Goal: Task Accomplishment & Management: Manage account settings

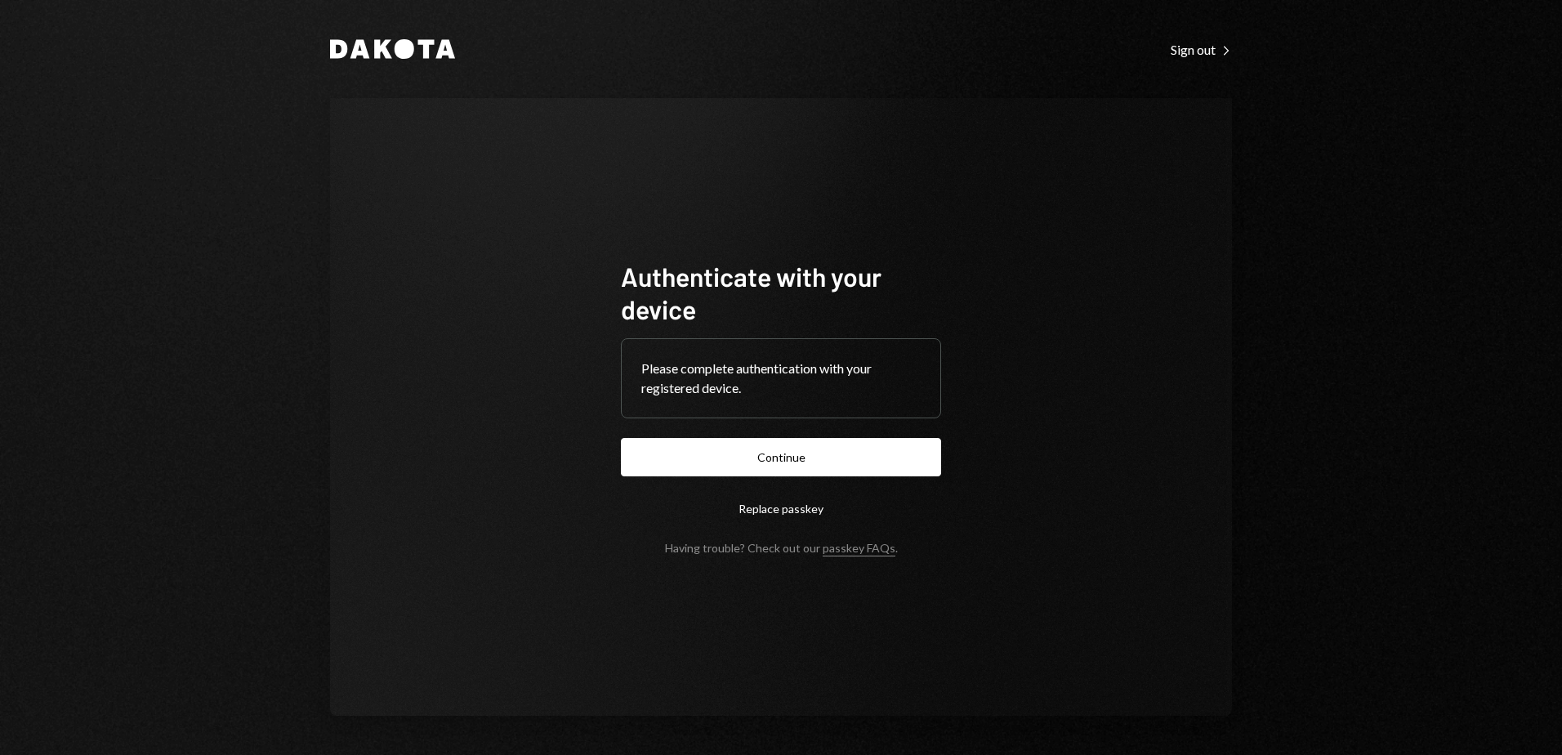
click at [797, 386] on div "Please complete authentication with your registered device." at bounding box center [780, 378] width 279 height 39
click at [768, 383] on div "Please complete authentication with your registered device." at bounding box center [780, 378] width 279 height 39
click at [854, 544] on link "passkey FAQs" at bounding box center [858, 549] width 73 height 16
click at [785, 510] on button "Replace passkey" at bounding box center [781, 508] width 320 height 38
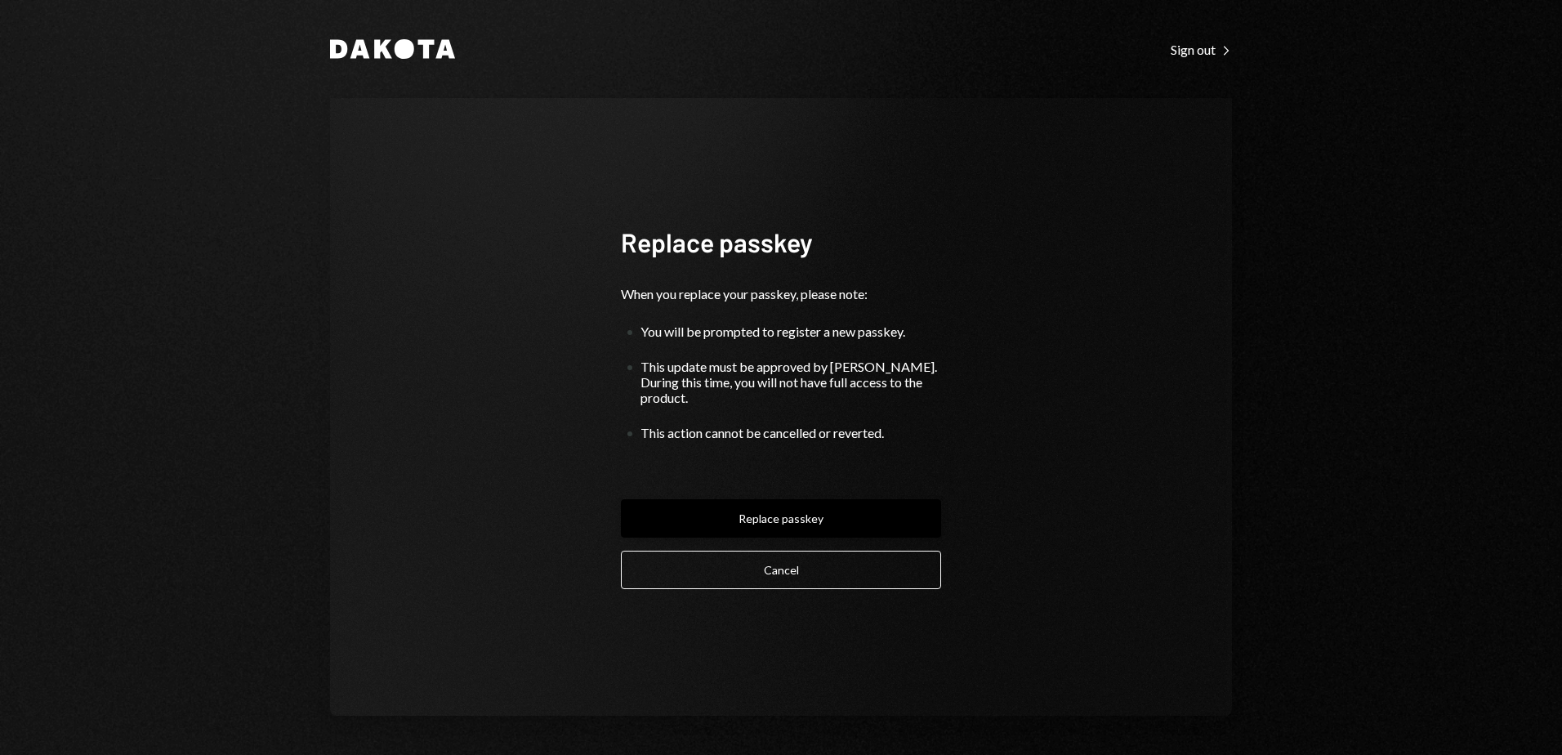
click at [779, 508] on button "Replace passkey" at bounding box center [781, 518] width 320 height 38
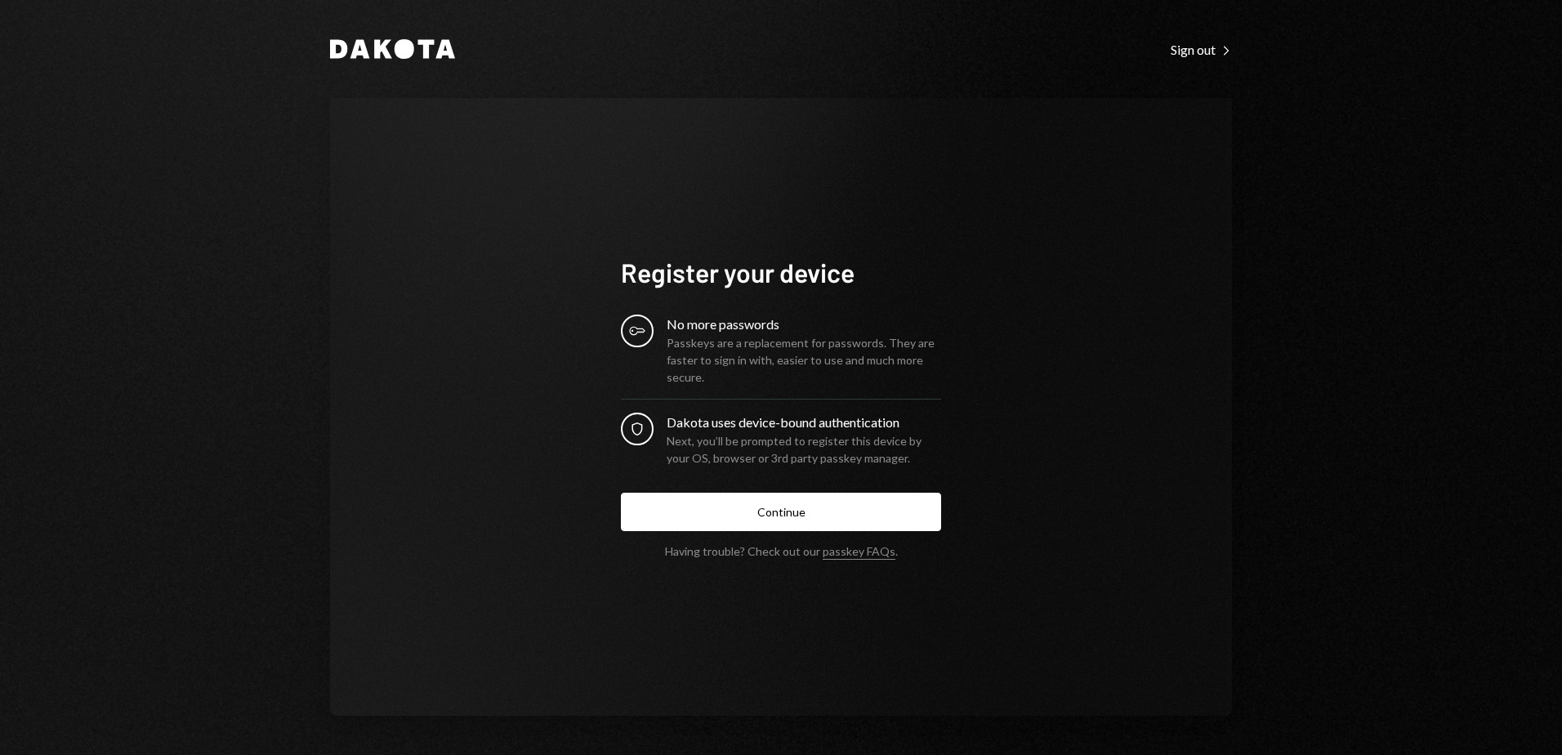
click at [766, 426] on div "Dakota uses device-bound authentication" at bounding box center [803, 422] width 274 height 20
click at [770, 506] on button "Continue" at bounding box center [781, 512] width 320 height 38
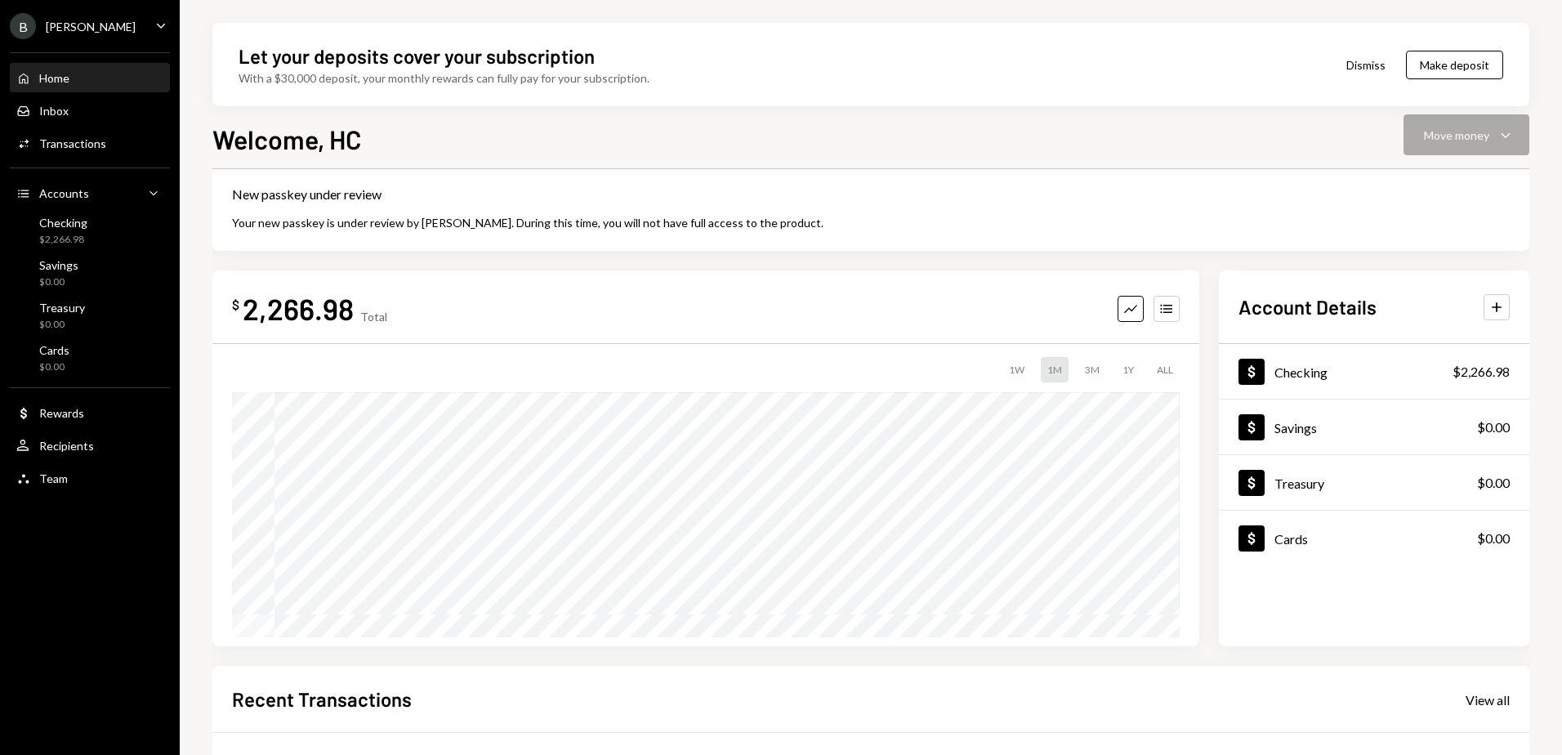
scroll to position [9, 0]
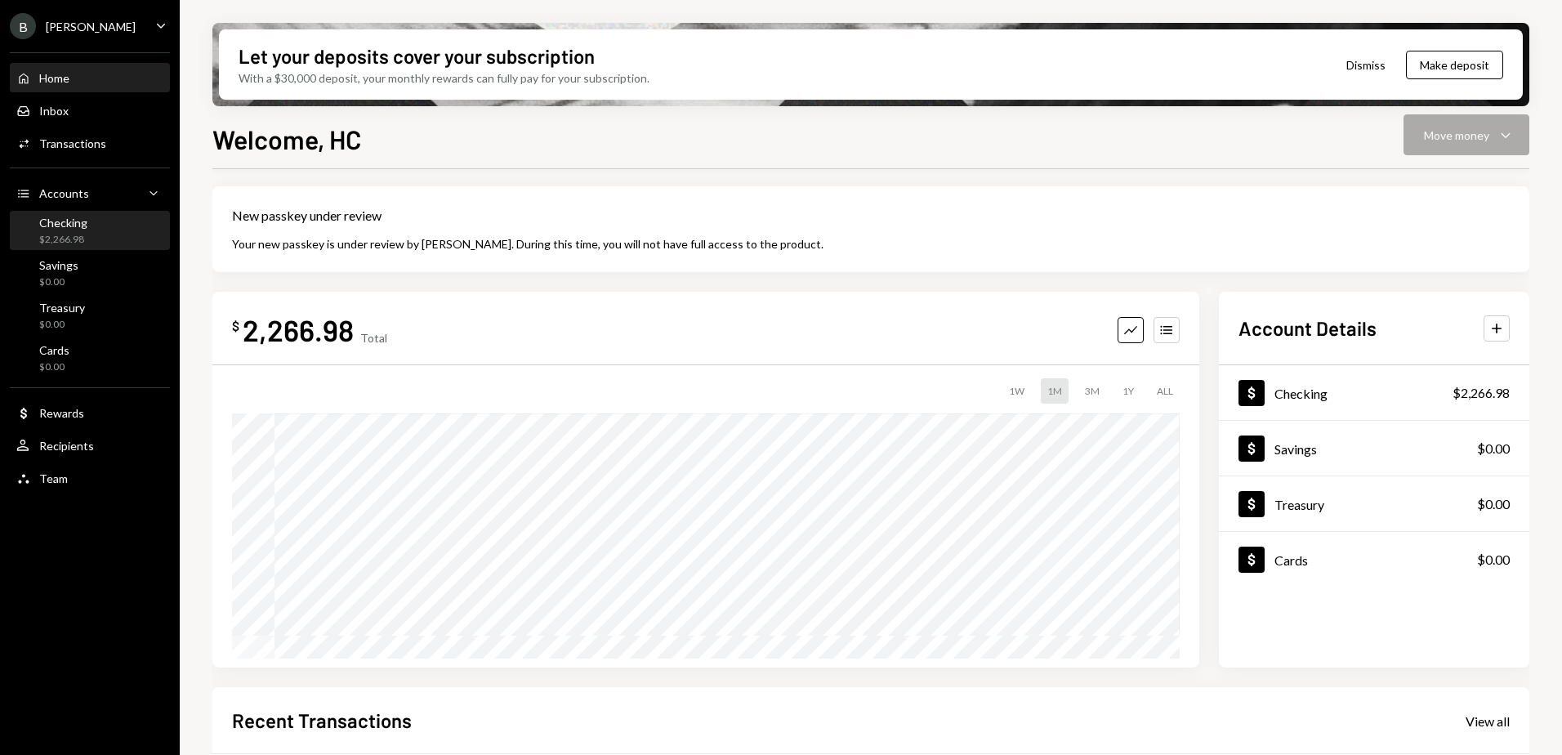
click at [101, 216] on div "Checking $2,266.98" at bounding box center [89, 231] width 147 height 31
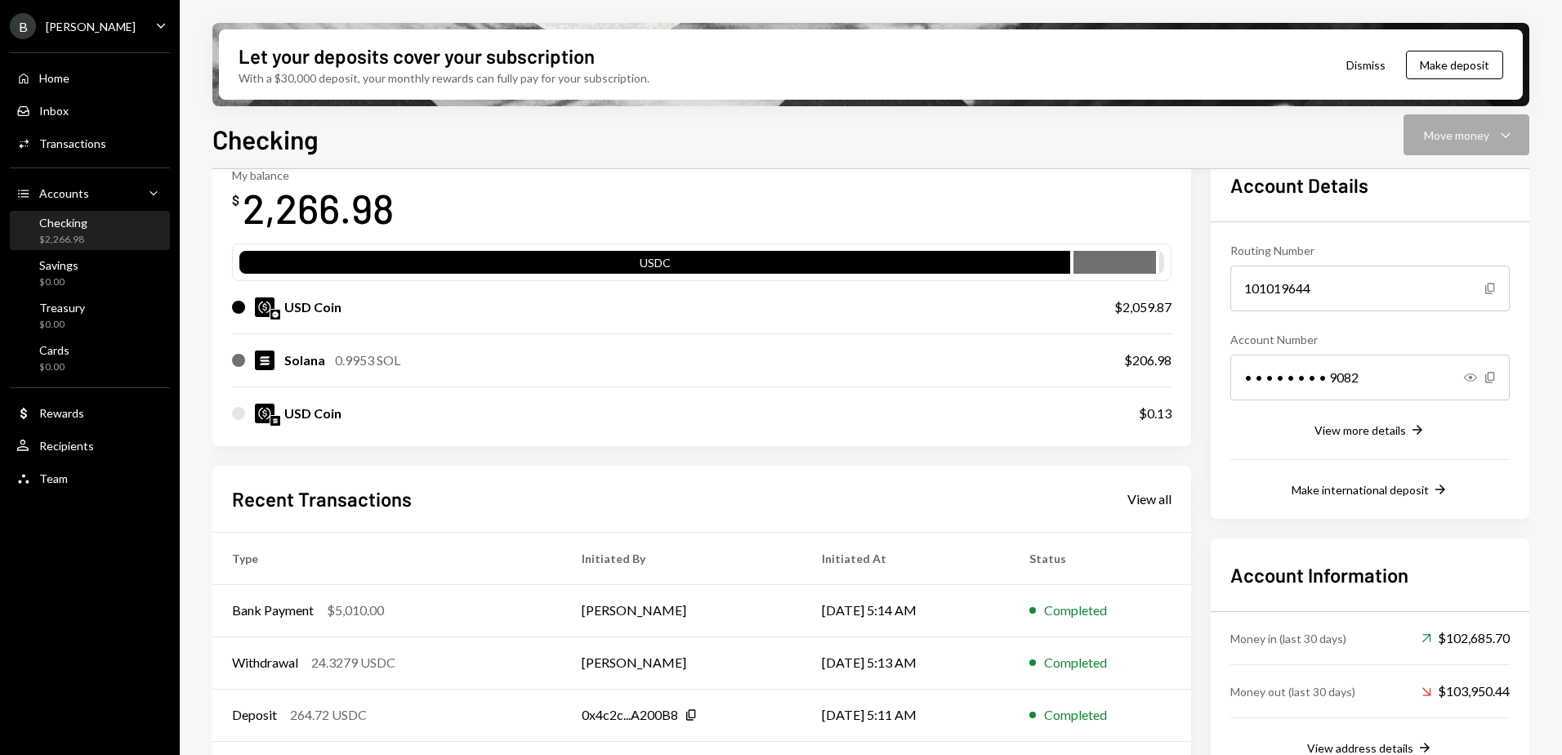
scroll to position [62, 0]
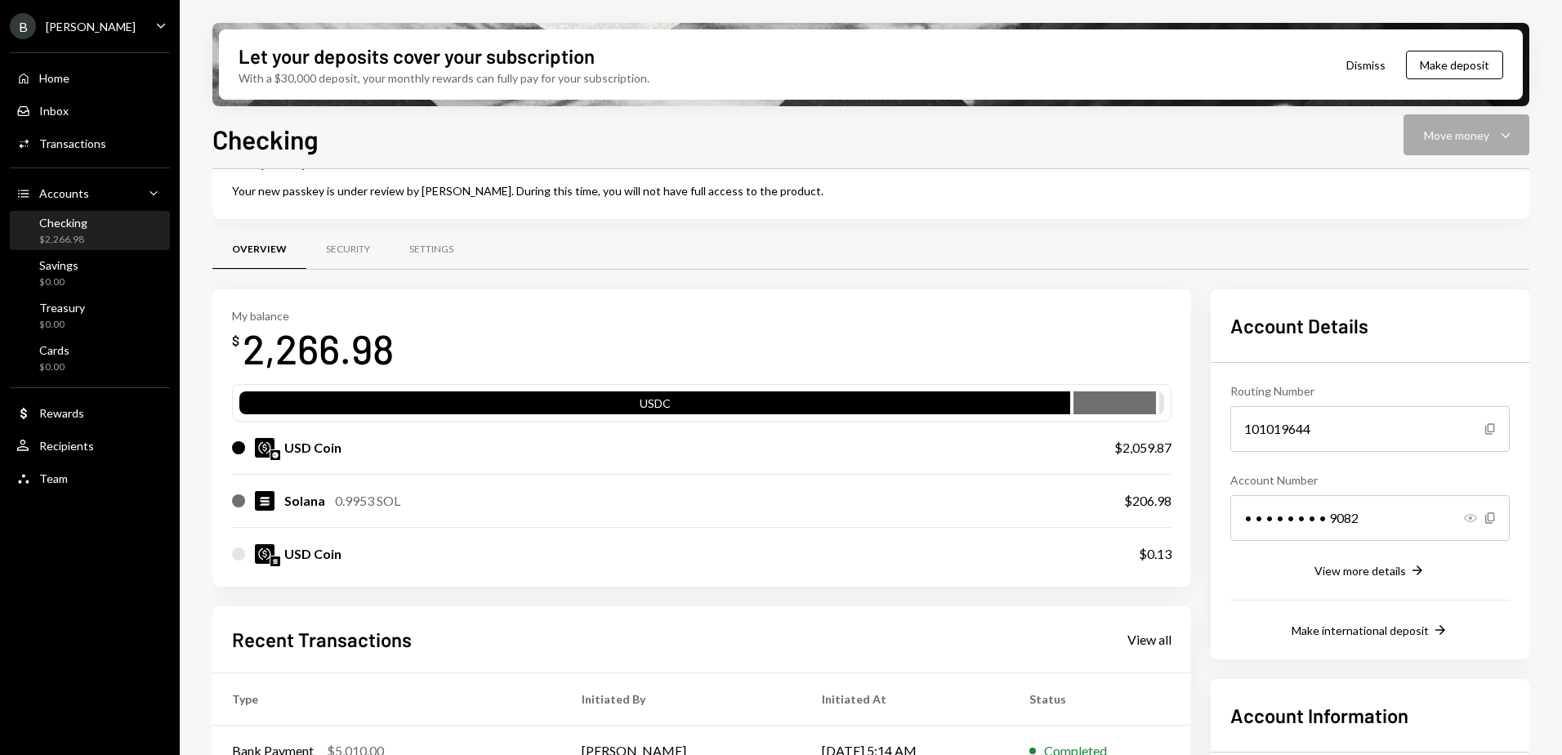
click at [1469, 517] on icon "Show" at bounding box center [1470, 517] width 13 height 13
click at [1469, 517] on icon "Hide" at bounding box center [1470, 517] width 13 height 13
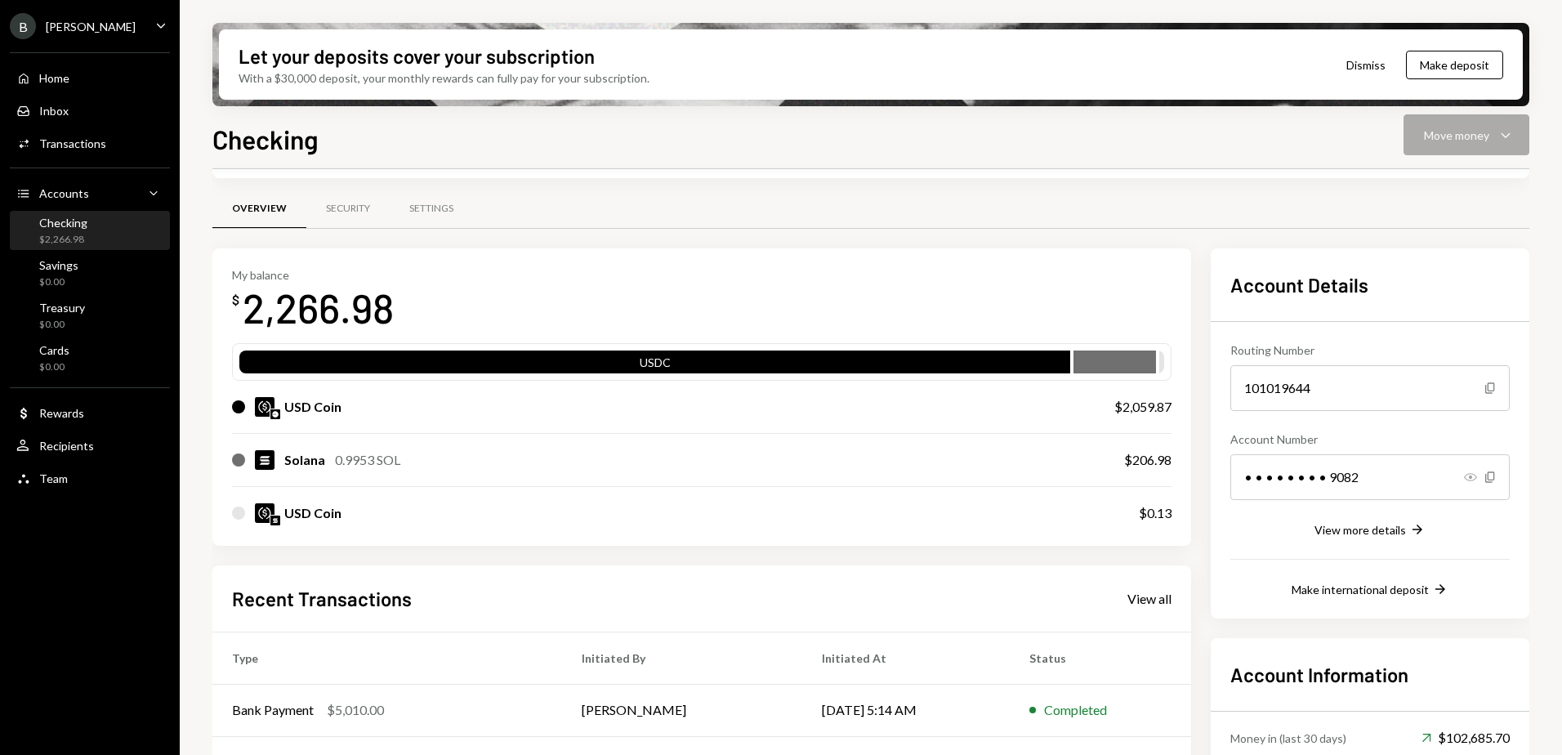
scroll to position [225, 0]
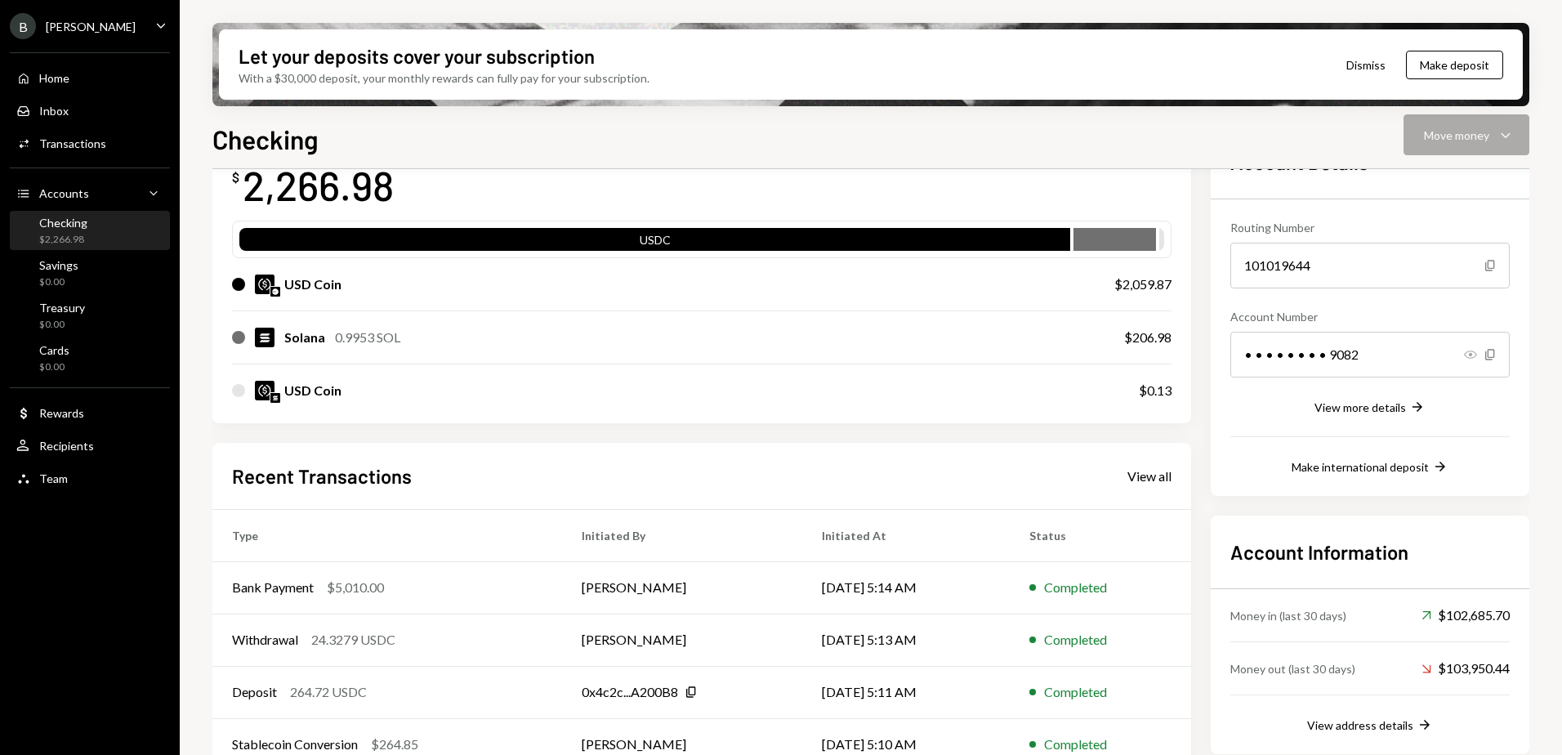
click at [1146, 486] on div "Recent Transactions View all" at bounding box center [701, 475] width 939 height 27
click at [1146, 475] on div "View all" at bounding box center [1149, 476] width 44 height 16
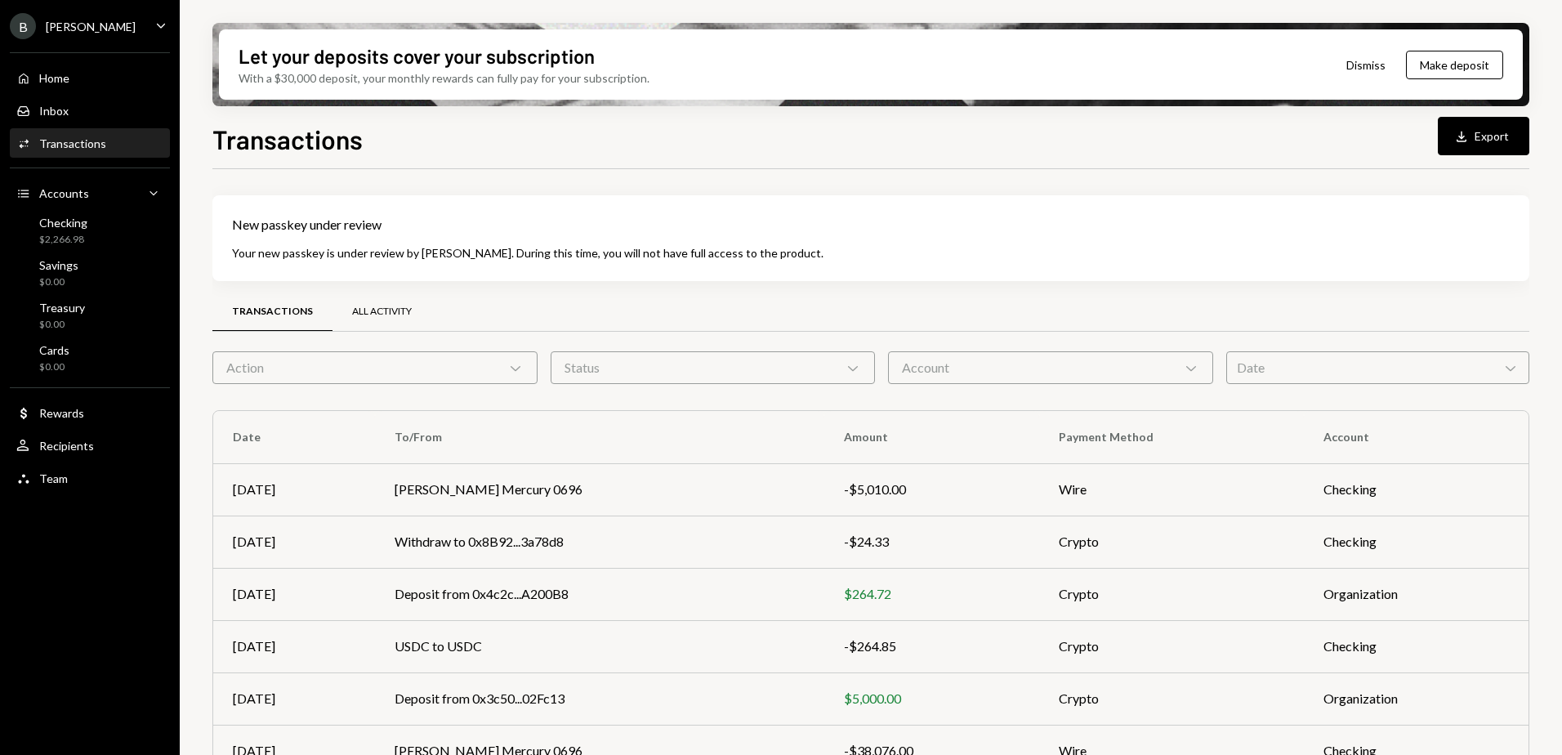
click at [385, 305] on div "All Activity" at bounding box center [382, 312] width 60 height 14
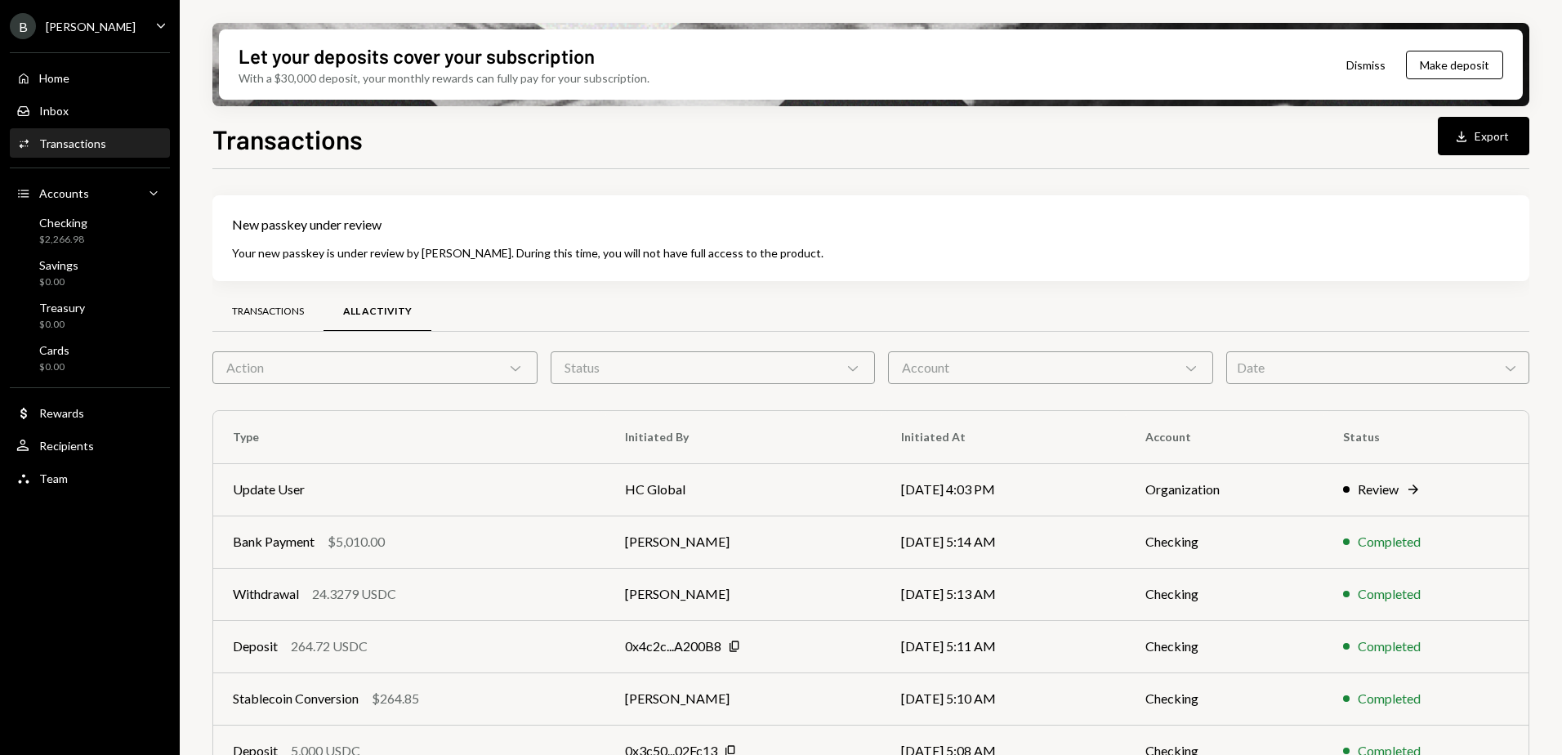
click at [281, 315] on div "Transactions" at bounding box center [268, 312] width 72 height 14
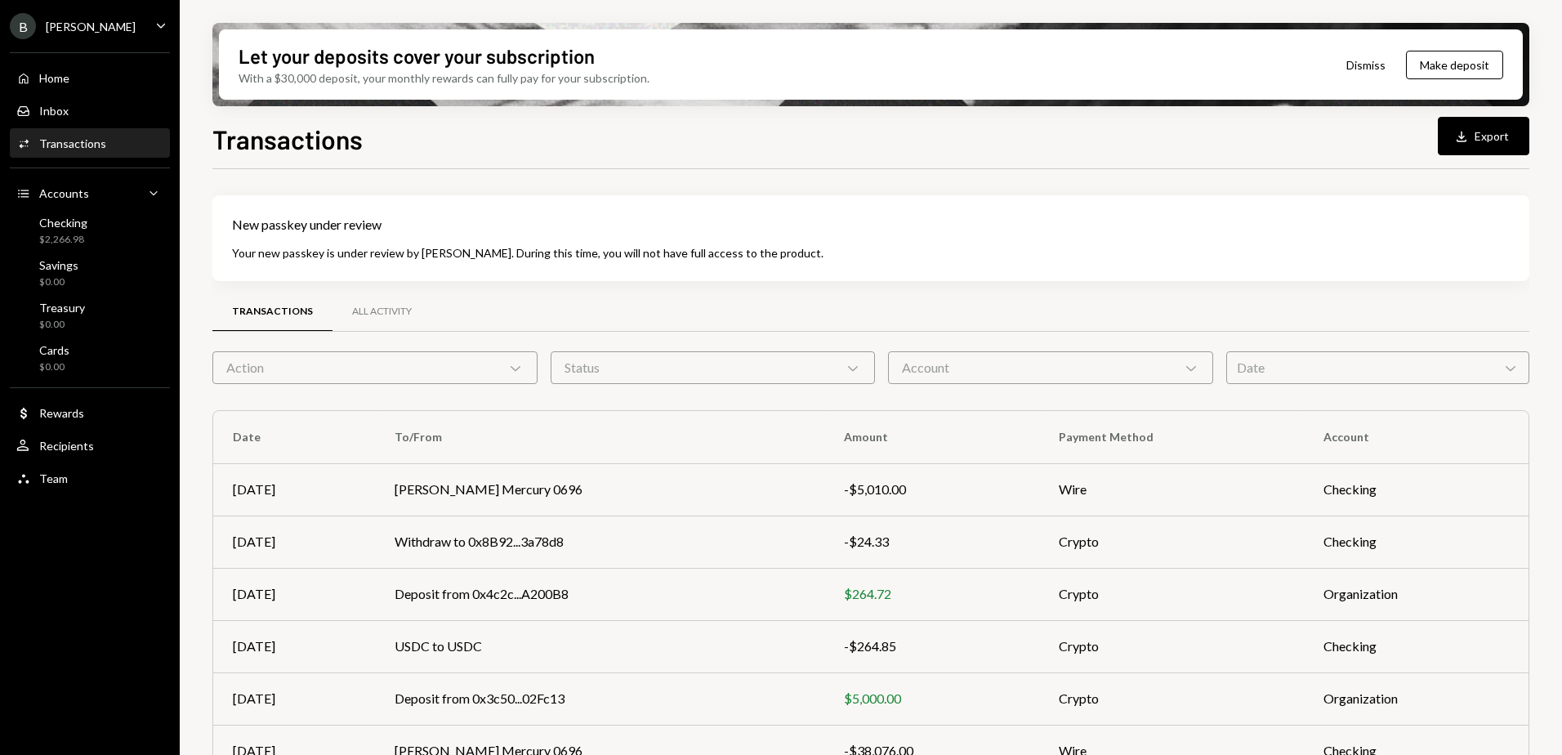
click at [1290, 372] on div "Date Chevron Down" at bounding box center [1377, 367] width 303 height 33
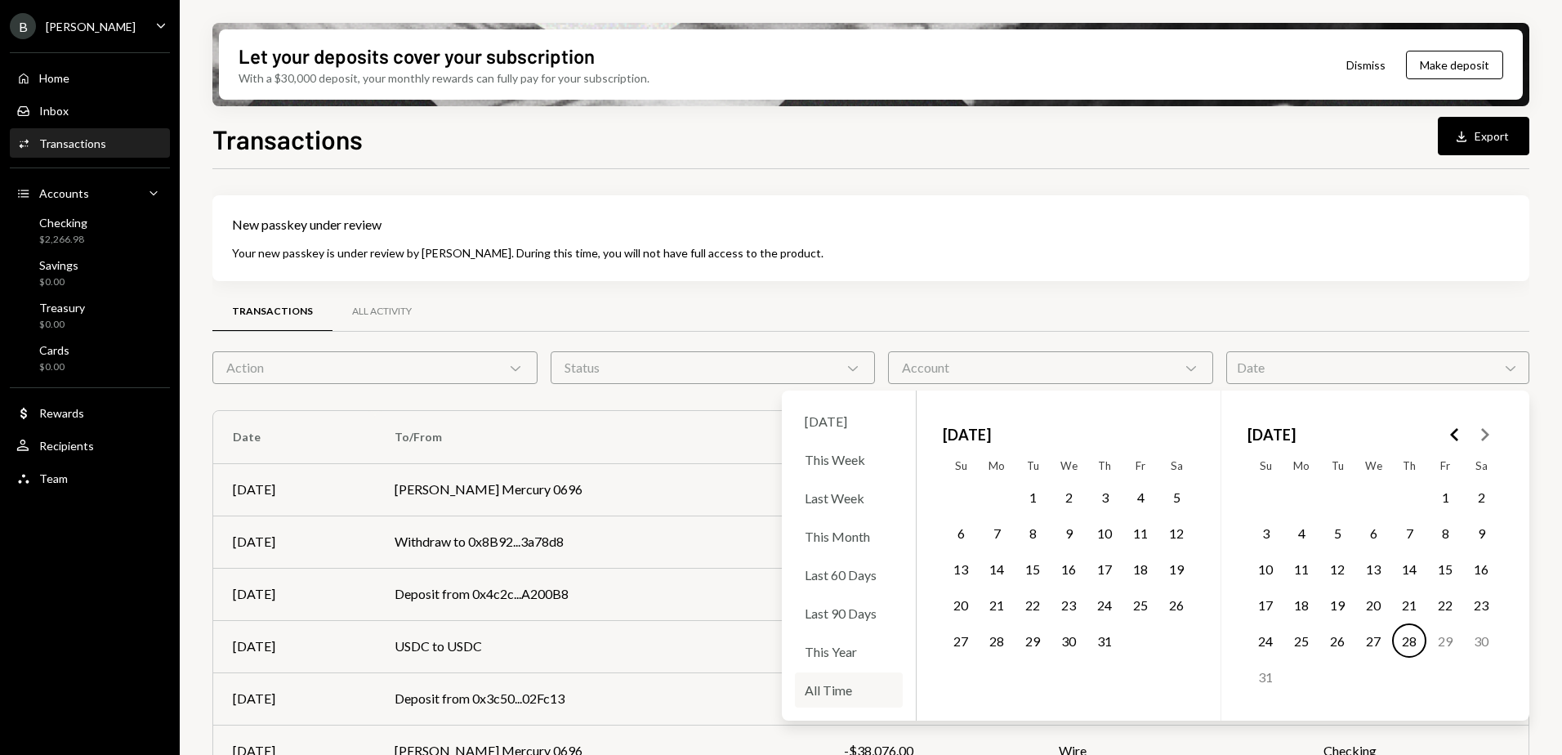
click at [840, 687] on div "All Time" at bounding box center [849, 689] width 108 height 35
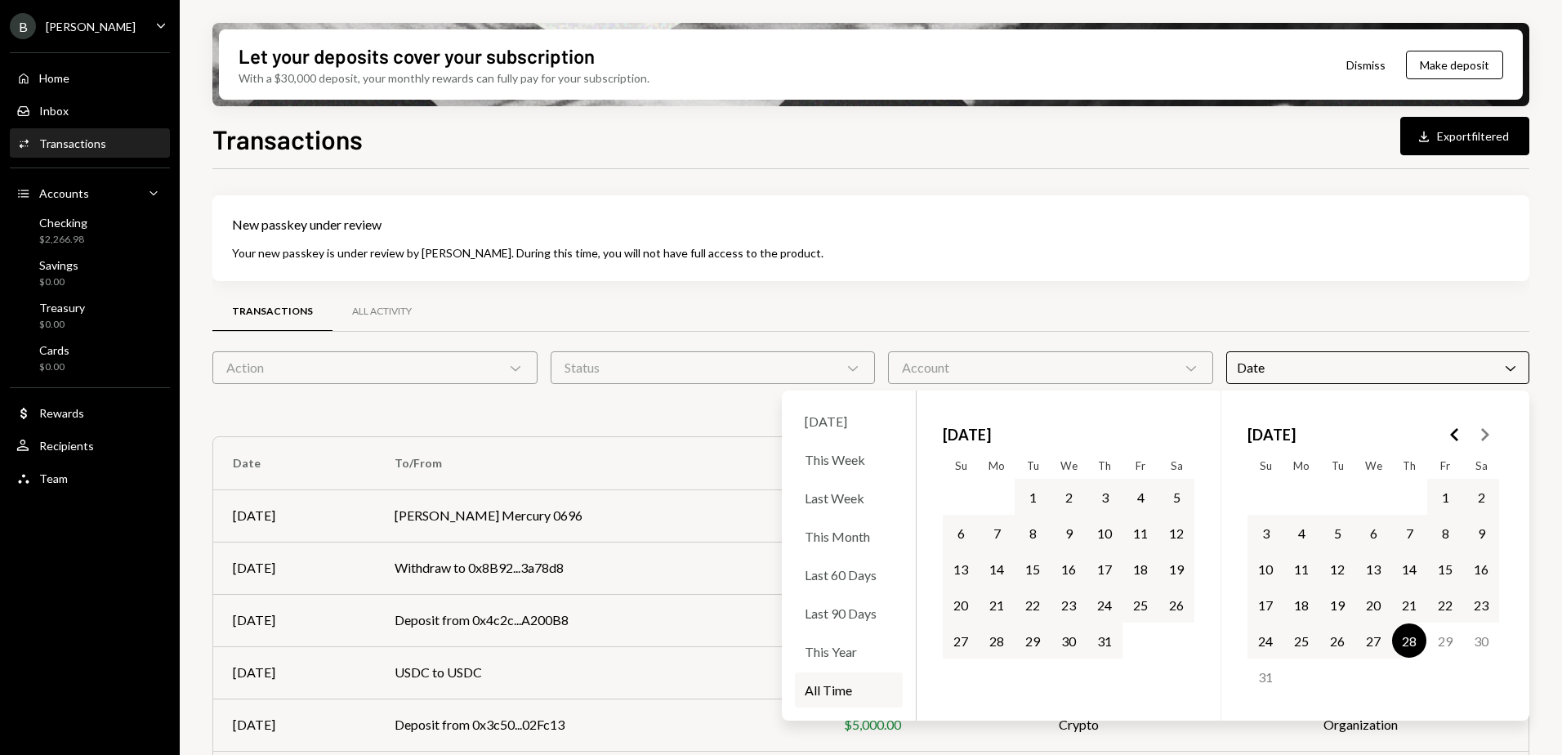
click at [1084, 240] on div "New passkey under review Your new passkey is under review by Dakota. During thi…" at bounding box center [870, 238] width 1317 height 86
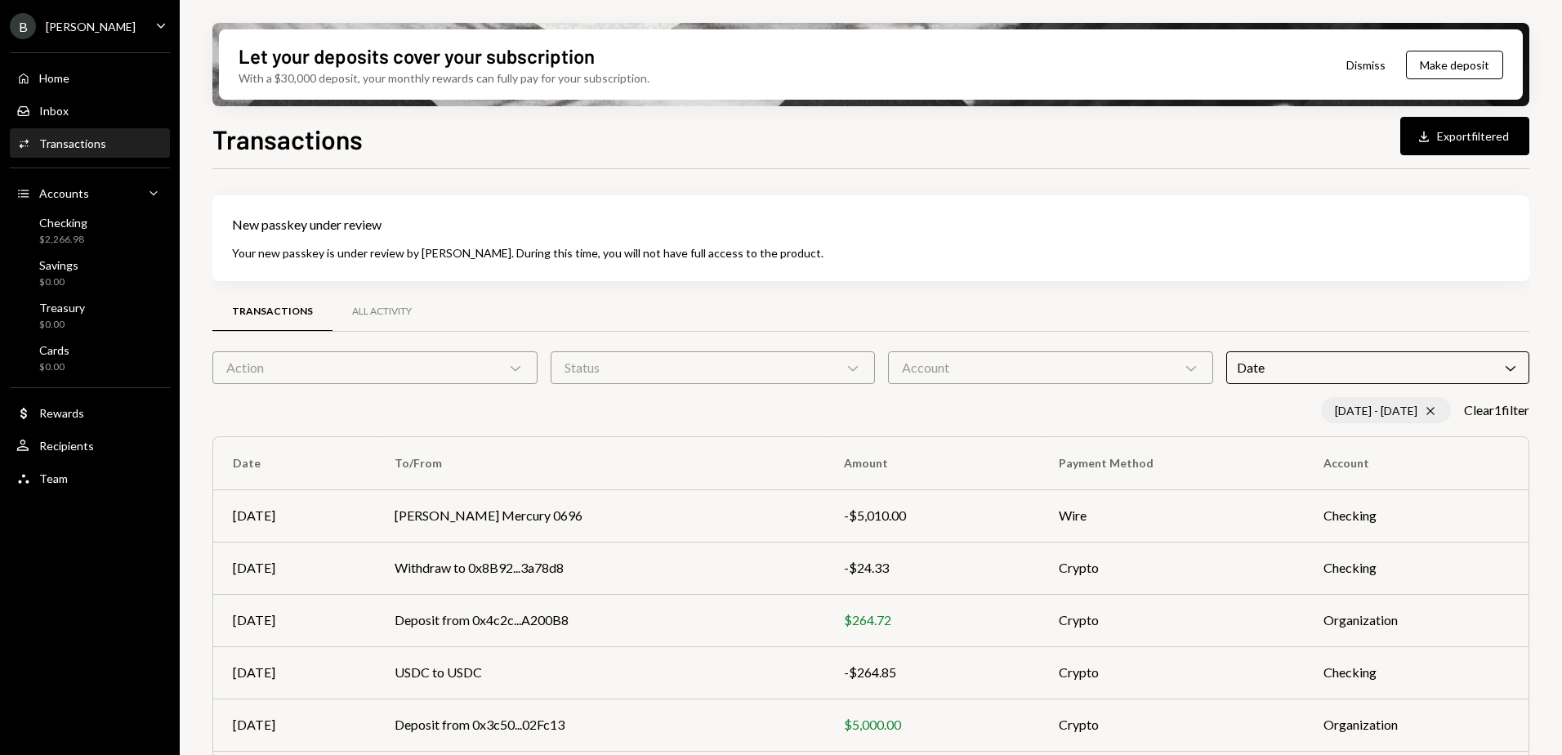
click at [1425, 410] on icon "Cross" at bounding box center [1430, 410] width 13 height 13
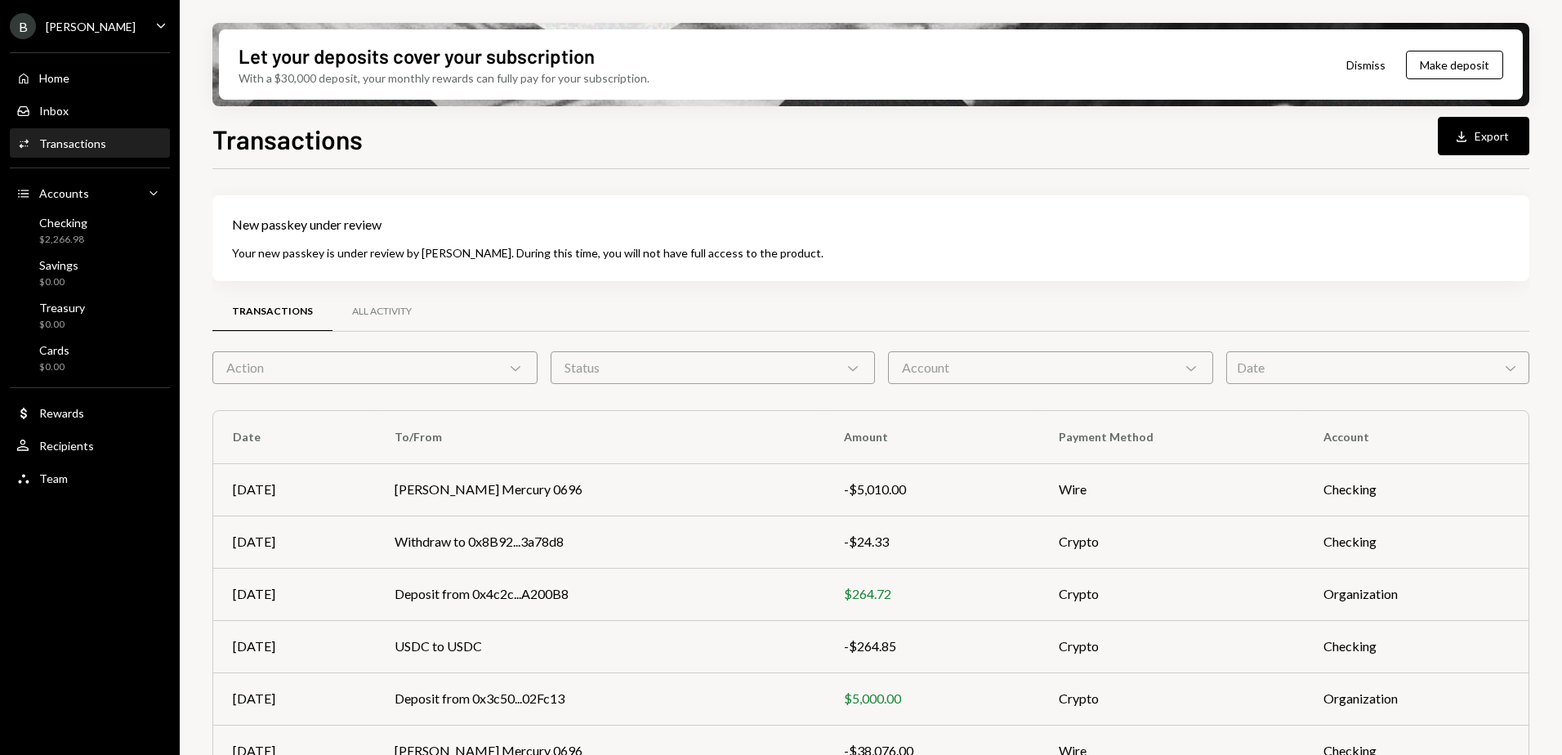
click at [1375, 66] on button "Dismiss" at bounding box center [1366, 65] width 80 height 38
click at [1470, 137] on div "Download" at bounding box center [1463, 136] width 21 height 16
click at [811, 235] on div "New passkey under review Your new passkey is under review by Dakota. During thi…" at bounding box center [870, 238] width 1317 height 86
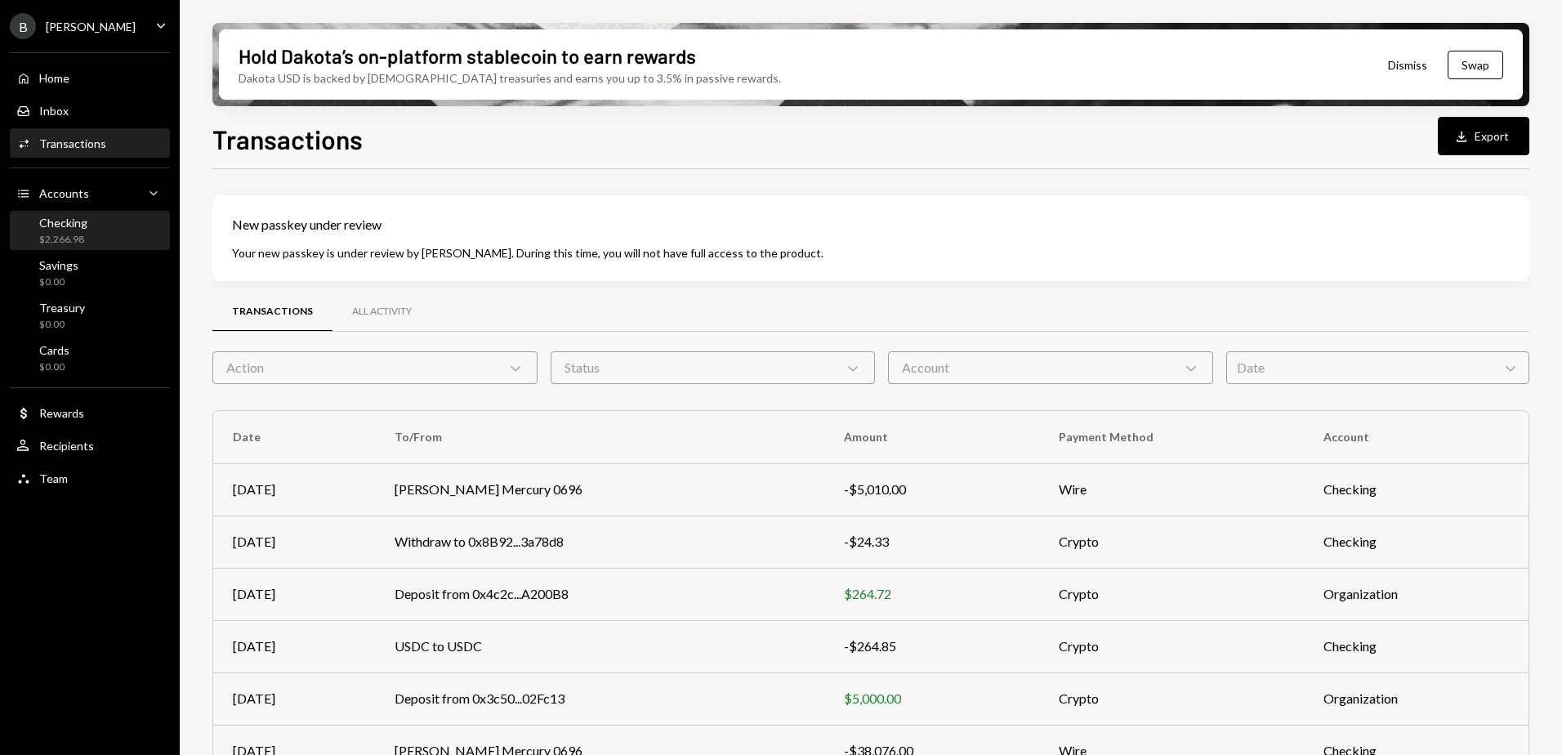
click at [75, 233] on div "$2,266.98" at bounding box center [63, 240] width 48 height 14
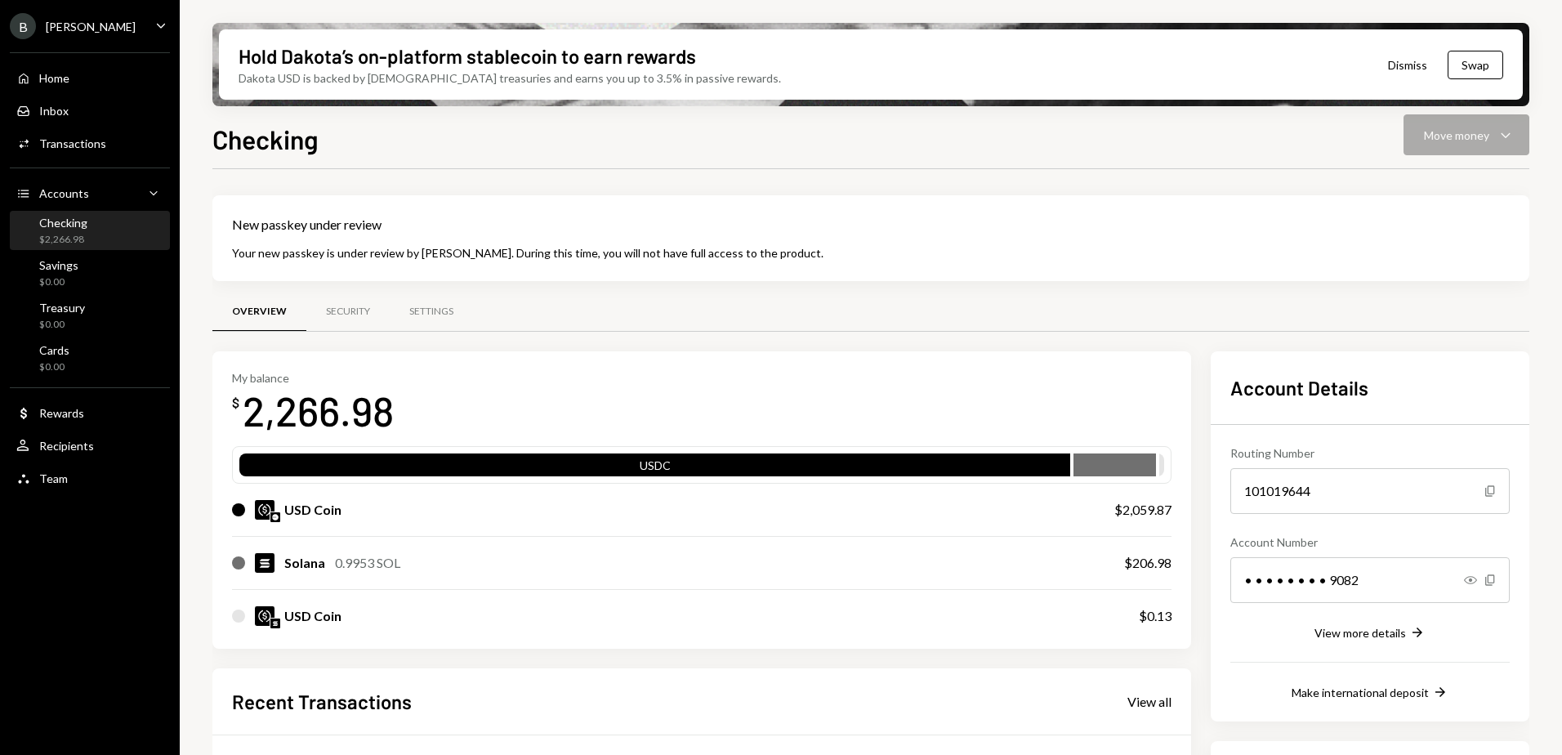
click at [104, 28] on div "B Billy Bets Caret Down" at bounding box center [90, 26] width 180 height 26
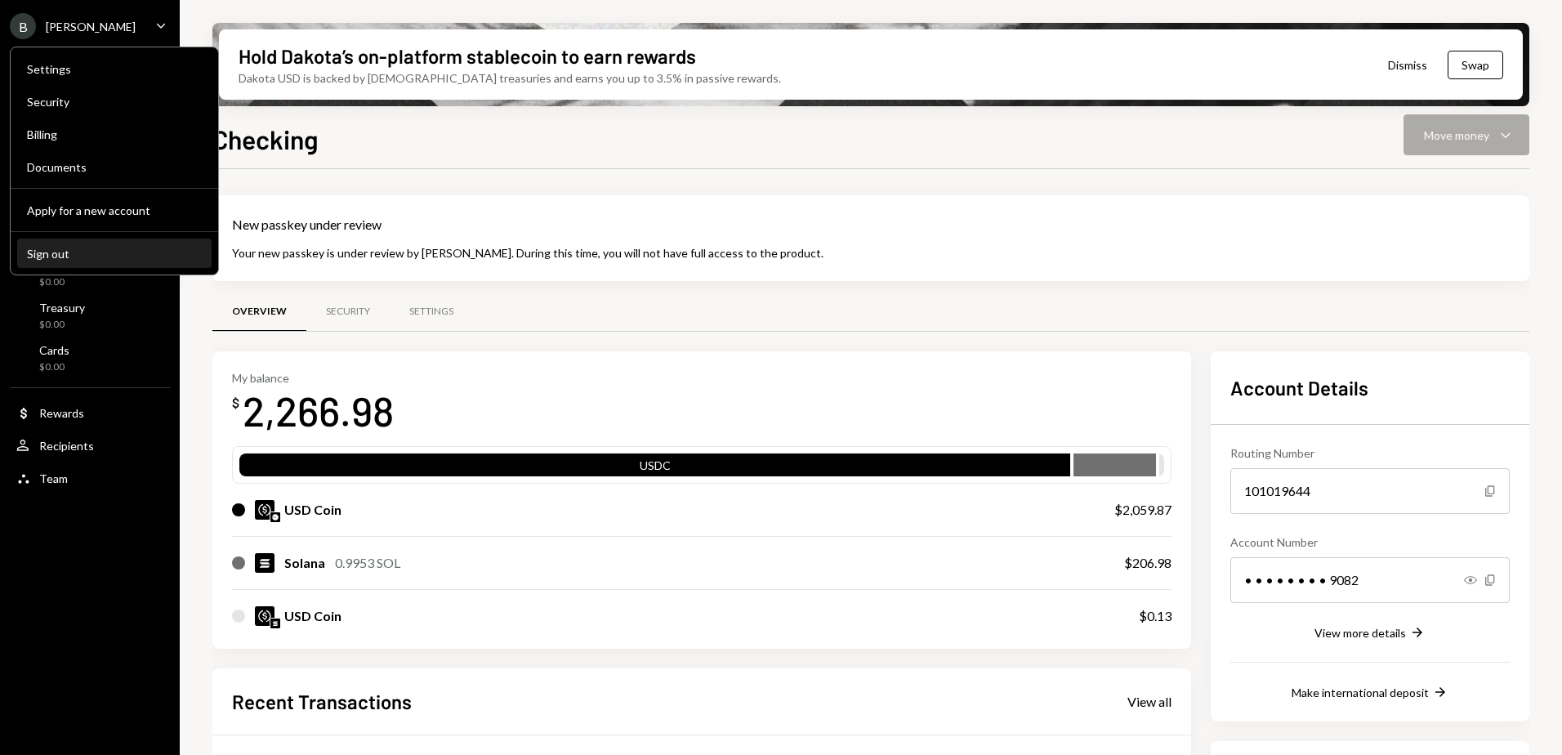
click at [62, 258] on div "Sign out" at bounding box center [114, 254] width 175 height 14
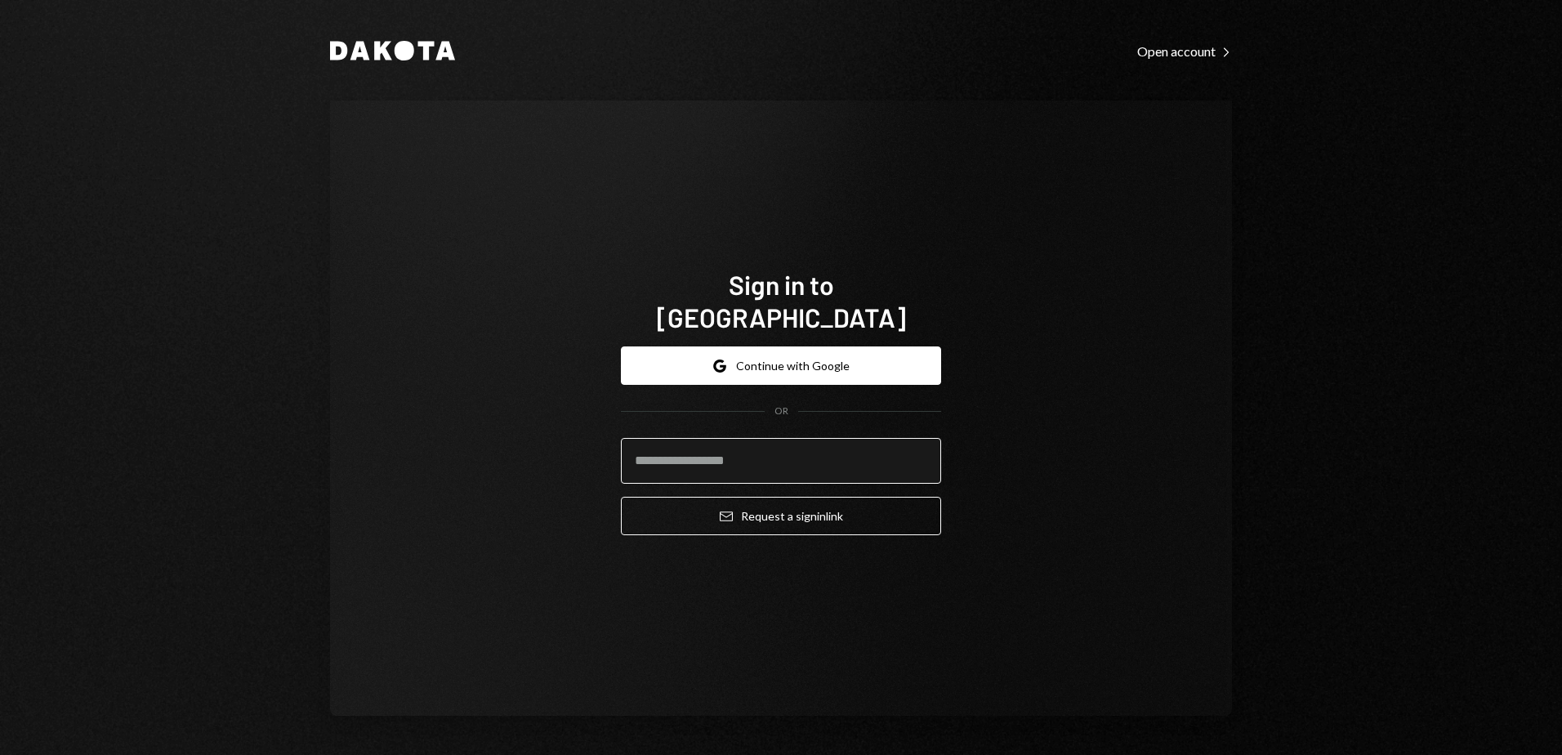
click at [752, 445] on input "email" at bounding box center [781, 461] width 320 height 46
type input "**********"
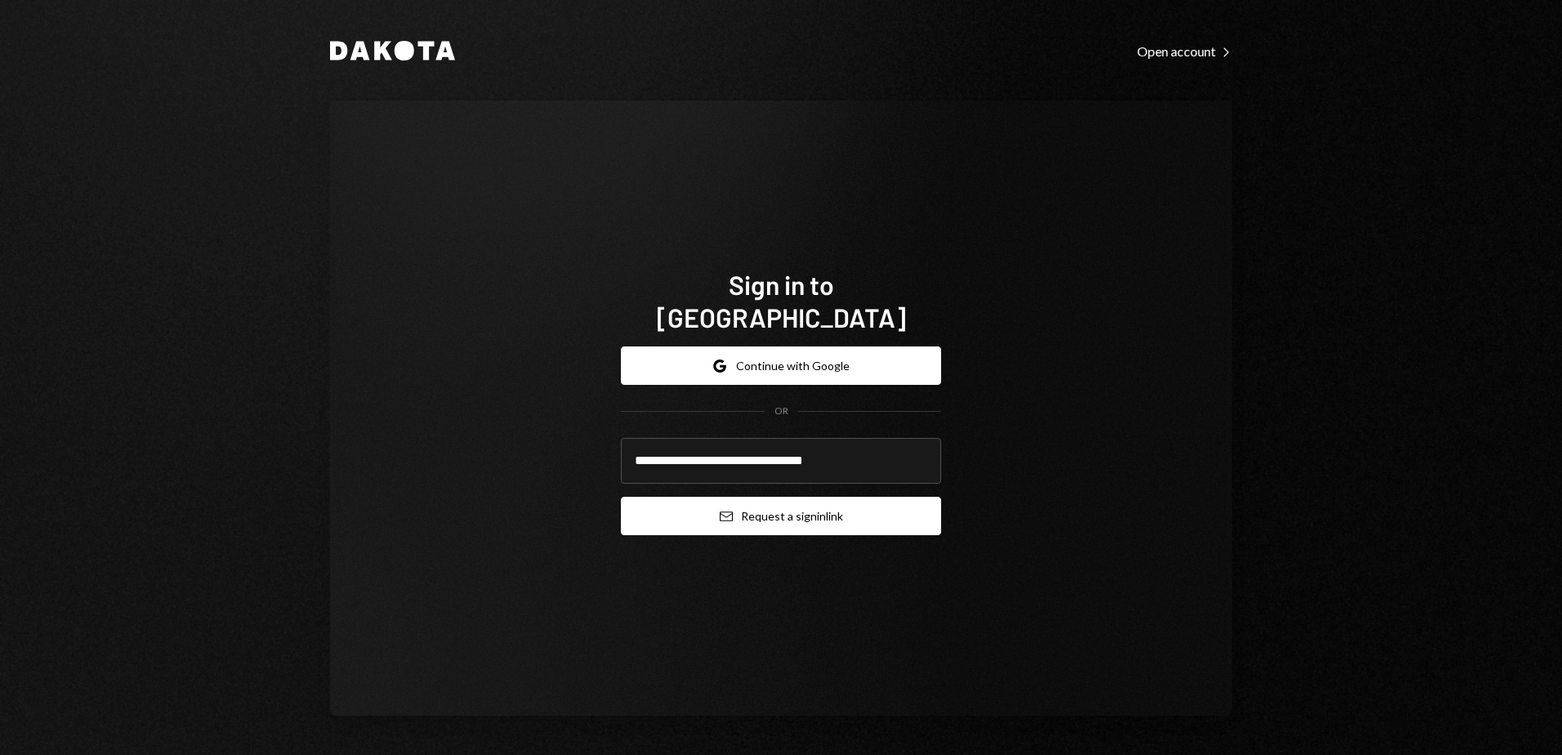
click at [829, 501] on button "Email Request a sign in link" at bounding box center [781, 516] width 320 height 38
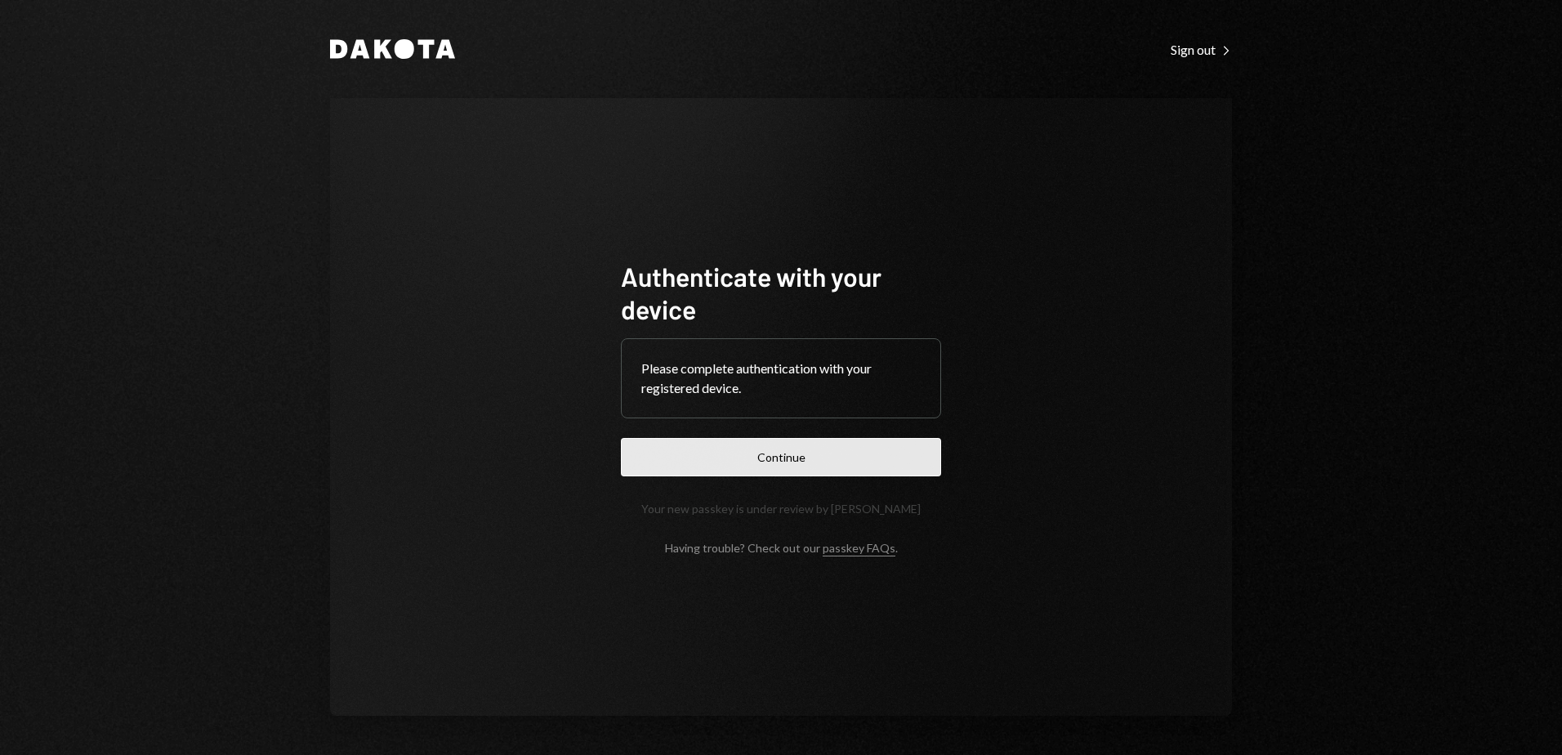
click at [768, 457] on button "Continue" at bounding box center [781, 457] width 320 height 38
